Goal: Transaction & Acquisition: Download file/media

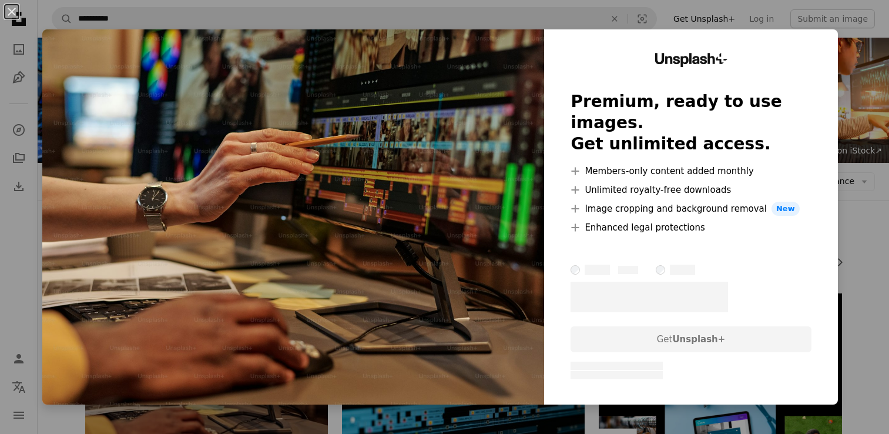
scroll to position [137, 0]
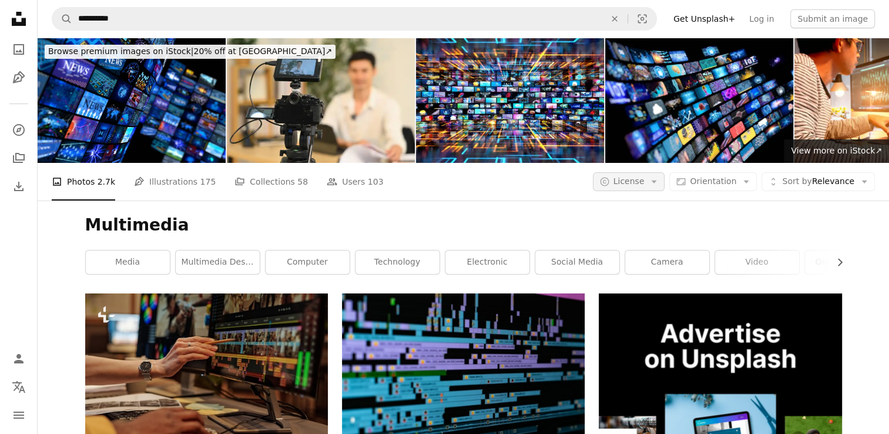
click at [651, 173] on button "A copyright icon © License Arrow down" at bounding box center [629, 181] width 72 height 19
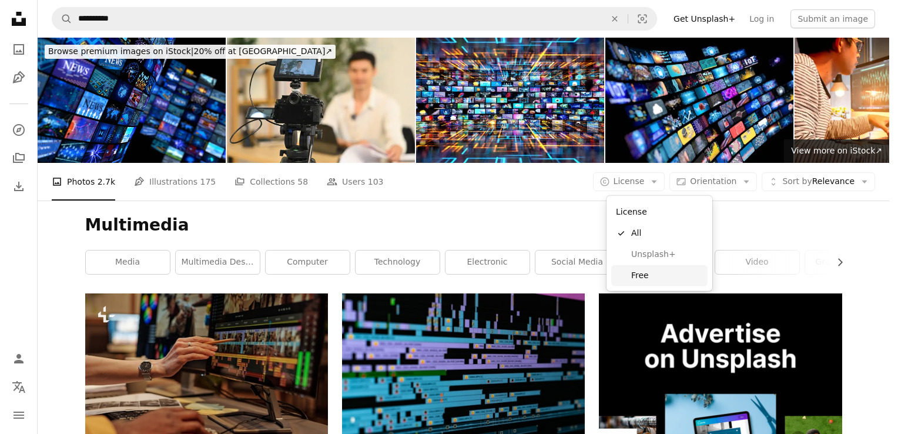
click at [646, 274] on span "Free" at bounding box center [667, 276] width 72 height 12
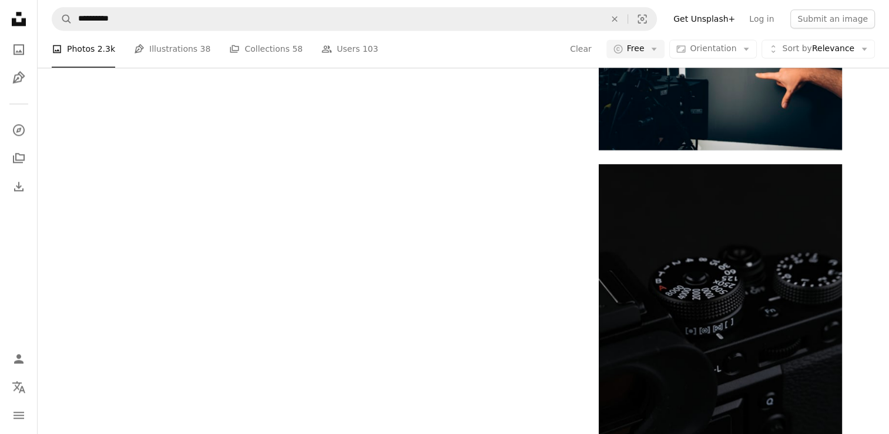
scroll to position [2193, 0]
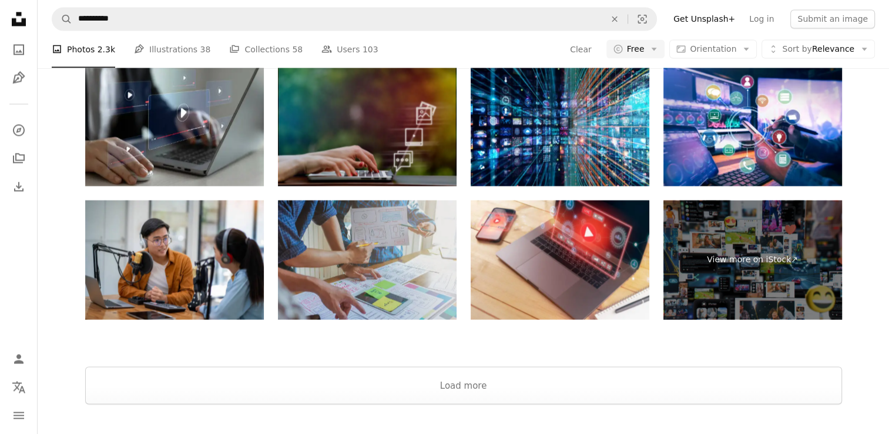
click at [361, 260] on img at bounding box center [367, 259] width 179 height 119
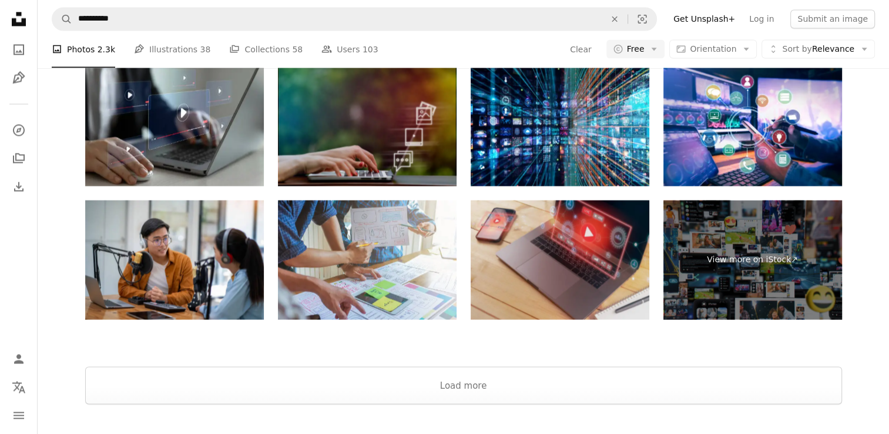
scroll to position [2297, 0]
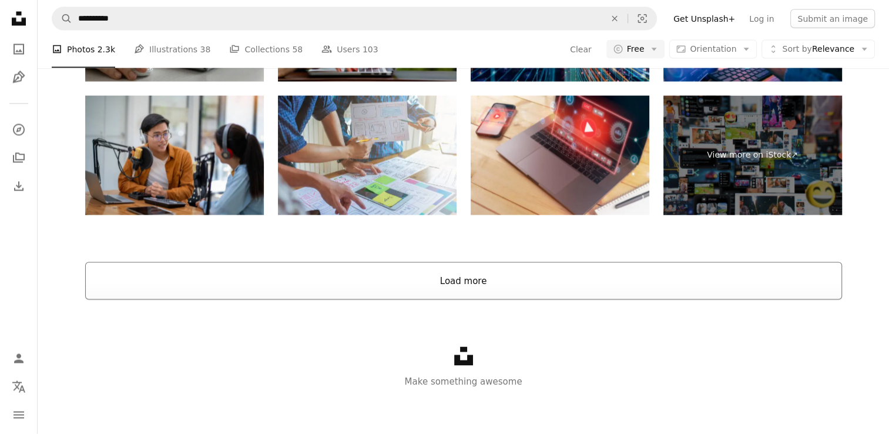
click at [475, 286] on button "Load more" at bounding box center [463, 281] width 757 height 38
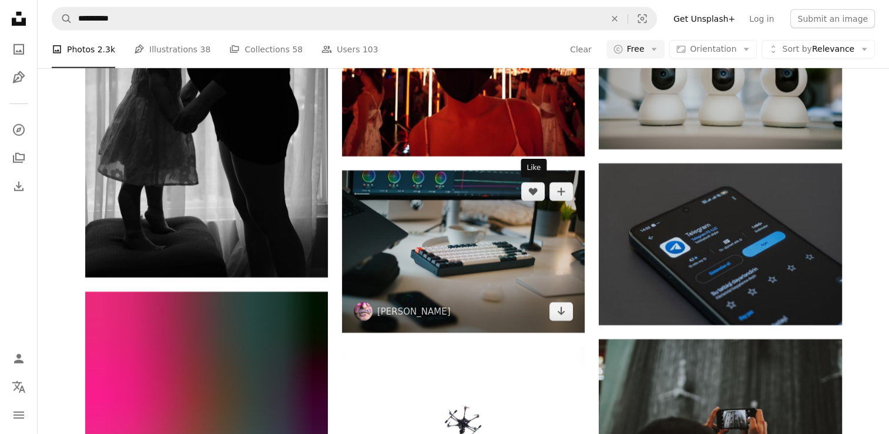
scroll to position [3531, 0]
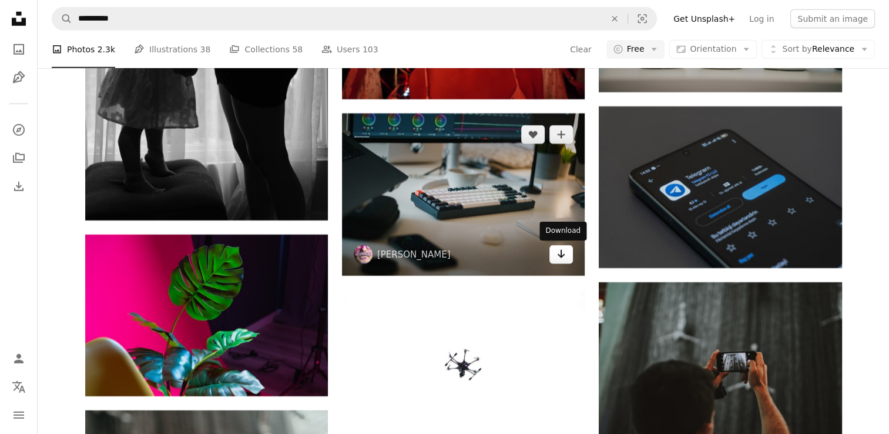
click at [564, 250] on icon "Arrow pointing down" at bounding box center [560, 254] width 9 height 14
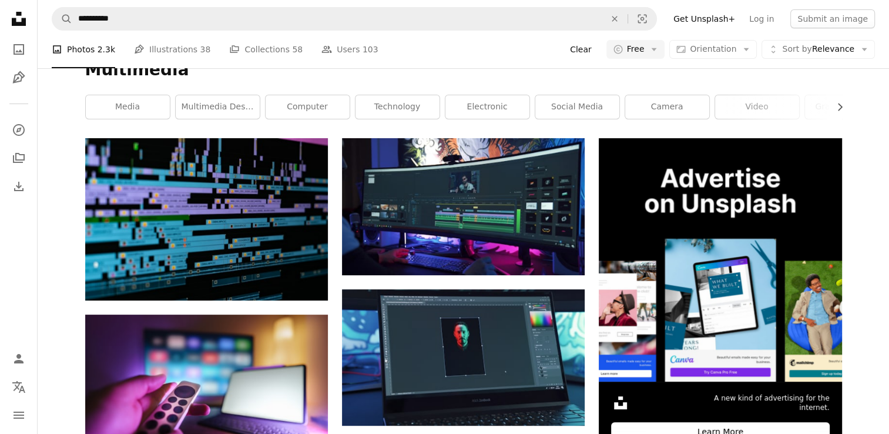
scroll to position [0, 0]
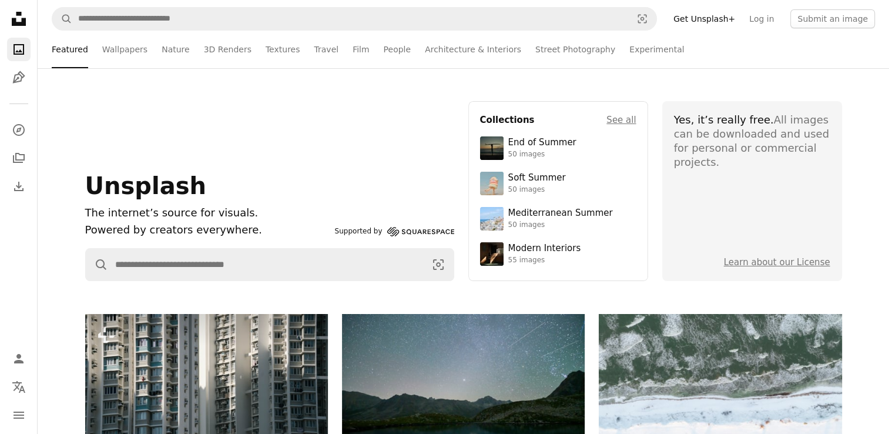
scroll to position [1783, 0]
